Goal: Information Seeking & Learning: Learn about a topic

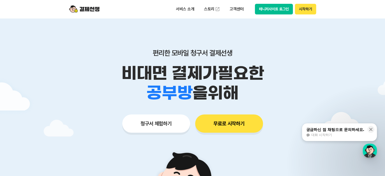
click at [274, 7] on button "매니저사이트 로그인" at bounding box center [274, 9] width 38 height 11
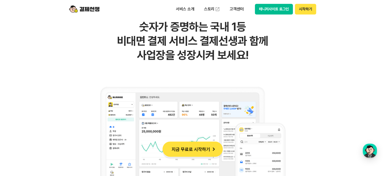
scroll to position [13, 0]
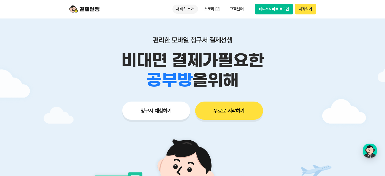
click at [185, 9] on p "서비스 소개" at bounding box center [185, 9] width 26 height 9
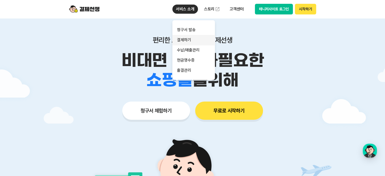
click at [201, 45] on link "결제하기" at bounding box center [193, 40] width 42 height 10
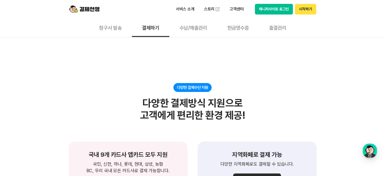
scroll to position [544, 0]
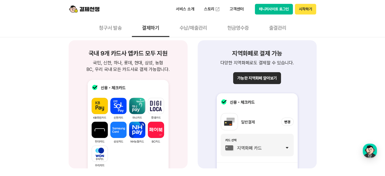
drag, startPoint x: 103, startPoint y: 53, endPoint x: 178, endPoint y: 71, distance: 76.8
click at [178, 71] on div "국내 9개 카드사 앱카드 모두 지원 국민, 신한, 하나, 롯데, 현대, 삼성, 농협 BC, 우리 국내 모든 카드사로 결제 가능합니다. 국민, …" at bounding box center [128, 61] width 107 height 22
click at [178, 71] on p "국민, 신한, 하나, 롯데, 현대, 삼성, 농협 BC, 우리 국내 모든 카드사로 결제 가능합니다." at bounding box center [128, 65] width 107 height 13
drag, startPoint x: 225, startPoint y: 57, endPoint x: 308, endPoint y: 64, distance: 82.8
click at [308, 64] on div "지역화페로 결제 가능 다양한 지역화폐로도 결제할 수 있습니다." at bounding box center [257, 58] width 107 height 16
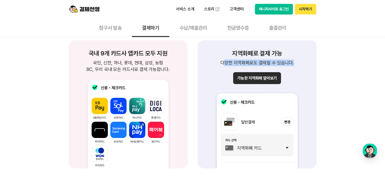
click at [308, 64] on p "다양한 지역화폐로도 결제할 수 있습니다." at bounding box center [257, 62] width 107 height 7
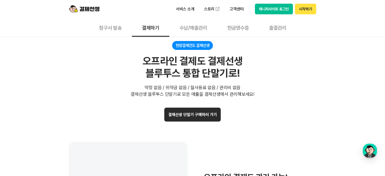
scroll to position [974, 0]
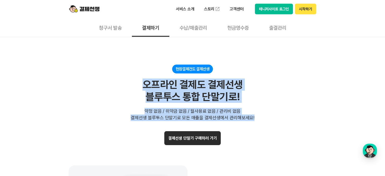
drag, startPoint x: 142, startPoint y: 85, endPoint x: 263, endPoint y: 118, distance: 125.9
click at [263, 118] on div "현장결제건도 결제선생 오프라인 결제도 결제선생 블루투스 통합 단말기로! 약정 없음 / 위약금 없음 / 월사용료 없음 / 관리비 없음 결제선생 …" at bounding box center [193, 92] width 248 height 56
drag, startPoint x: 261, startPoint y: 117, endPoint x: 136, endPoint y: 82, distance: 130.4
click at [136, 82] on div "현장결제건도 결제선생 오프라인 결제도 결제선생 블루투스 통합 단말기로! 약정 없음 / 위약금 없음 / 월사용료 없음 / 관리비 없음 결제선생 …" at bounding box center [193, 92] width 248 height 56
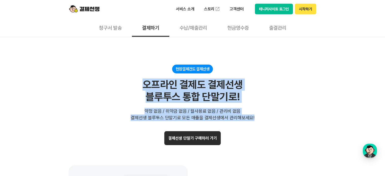
click at [136, 82] on div "현장결제건도 결제선생 오프라인 결제도 결제선생 블루투스 통합 단말기로! 약정 없음 / 위약금 없음 / 월사용료 없음 / 관리비 없음 결제선생 …" at bounding box center [193, 92] width 248 height 56
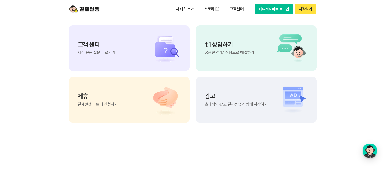
scroll to position [1353, 0]
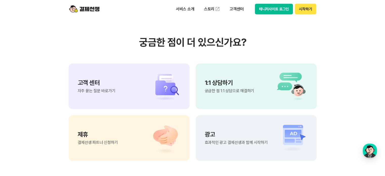
click at [134, 97] on div "고객 센터 자주 묻는 질문 바로가기" at bounding box center [129, 86] width 121 height 46
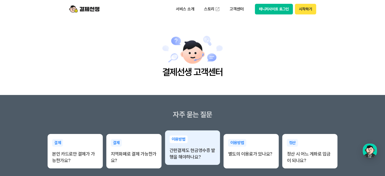
click at [186, 158] on p "간편결제도 현금영수증 발행을 해야하나요?" at bounding box center [192, 153] width 46 height 13
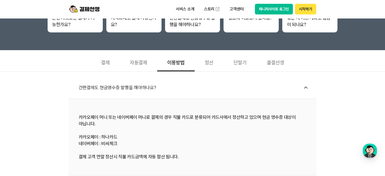
scroll to position [177, 0]
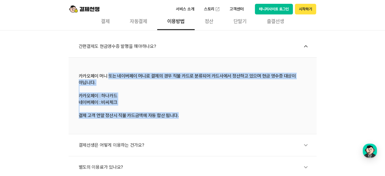
drag, startPoint x: 107, startPoint y: 74, endPoint x: 196, endPoint y: 122, distance: 100.9
click at [196, 122] on li "카카오페이 머니 또는 네이버페이 머니로 결제의 경우 직불 카드로 분류되어 카드사에서 정산하고 있으며 현금 영수증 대상이 아닙니다. 카카오페이 …" at bounding box center [193, 95] width 248 height 77
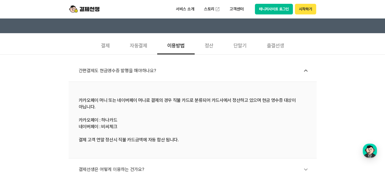
scroll to position [126, 0]
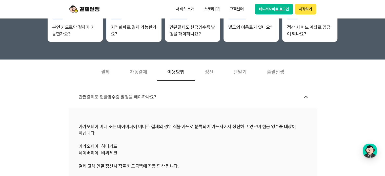
click at [109, 74] on div "결제" at bounding box center [105, 71] width 29 height 19
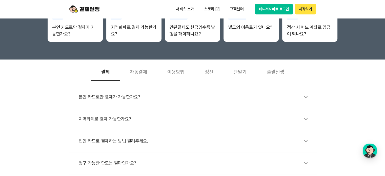
click at [206, 67] on div "정산" at bounding box center [208, 71] width 29 height 19
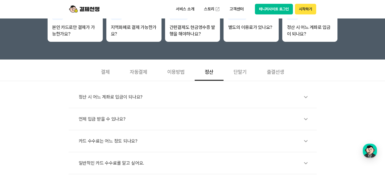
click at [147, 96] on div "정산 시 어느 계좌로 입금이 되나요?" at bounding box center [195, 97] width 233 height 12
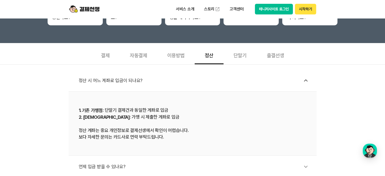
scroll to position [152, 0]
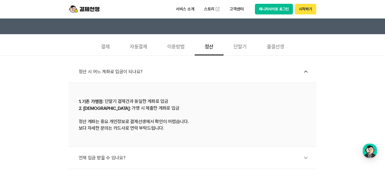
click at [149, 69] on div "정산 시 어느 계좌로 입금이 되나요?" at bounding box center [195, 72] width 233 height 12
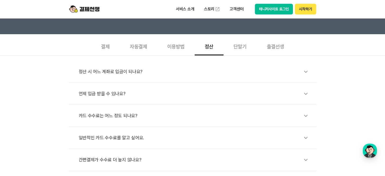
click at [157, 92] on div "언제 입금 받을 수 있나요?" at bounding box center [195, 94] width 233 height 12
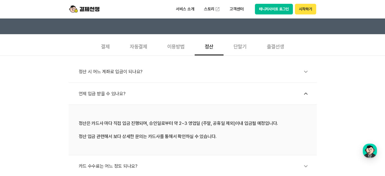
click at [157, 92] on div "언제 입금 받을 수 있나요?" at bounding box center [195, 94] width 233 height 12
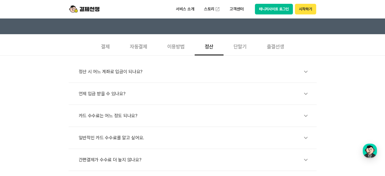
click at [159, 113] on div "카드 수수료는 어느 정도 되나요?" at bounding box center [195, 116] width 233 height 12
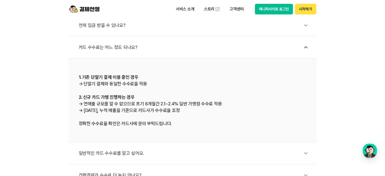
scroll to position [228, 0]
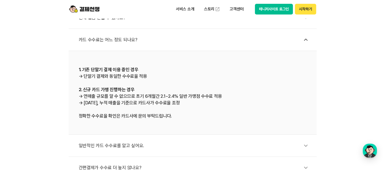
click at [304, 39] on icon at bounding box center [306, 40] width 12 height 12
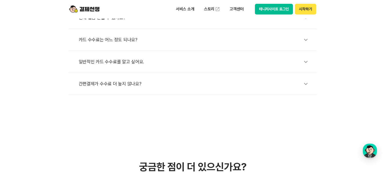
click at [304, 62] on icon at bounding box center [306, 62] width 12 height 12
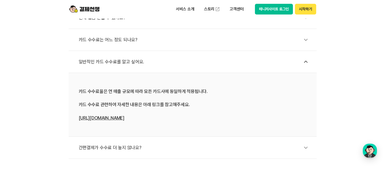
click at [287, 147] on div "간편결제가 수수료 더 높지 않나요?" at bounding box center [195, 148] width 233 height 12
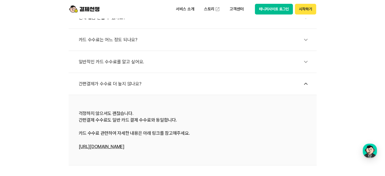
click at [306, 79] on icon at bounding box center [306, 84] width 12 height 12
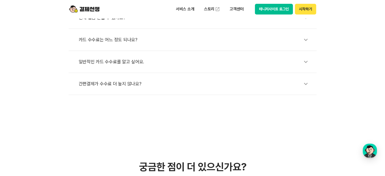
click at [309, 58] on icon at bounding box center [306, 62] width 12 height 12
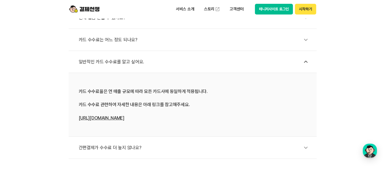
click at [100, 117] on link "https://bit.ly/4h9rI8c" at bounding box center [102, 117] width 46 height 5
